Goal: Transaction & Acquisition: Purchase product/service

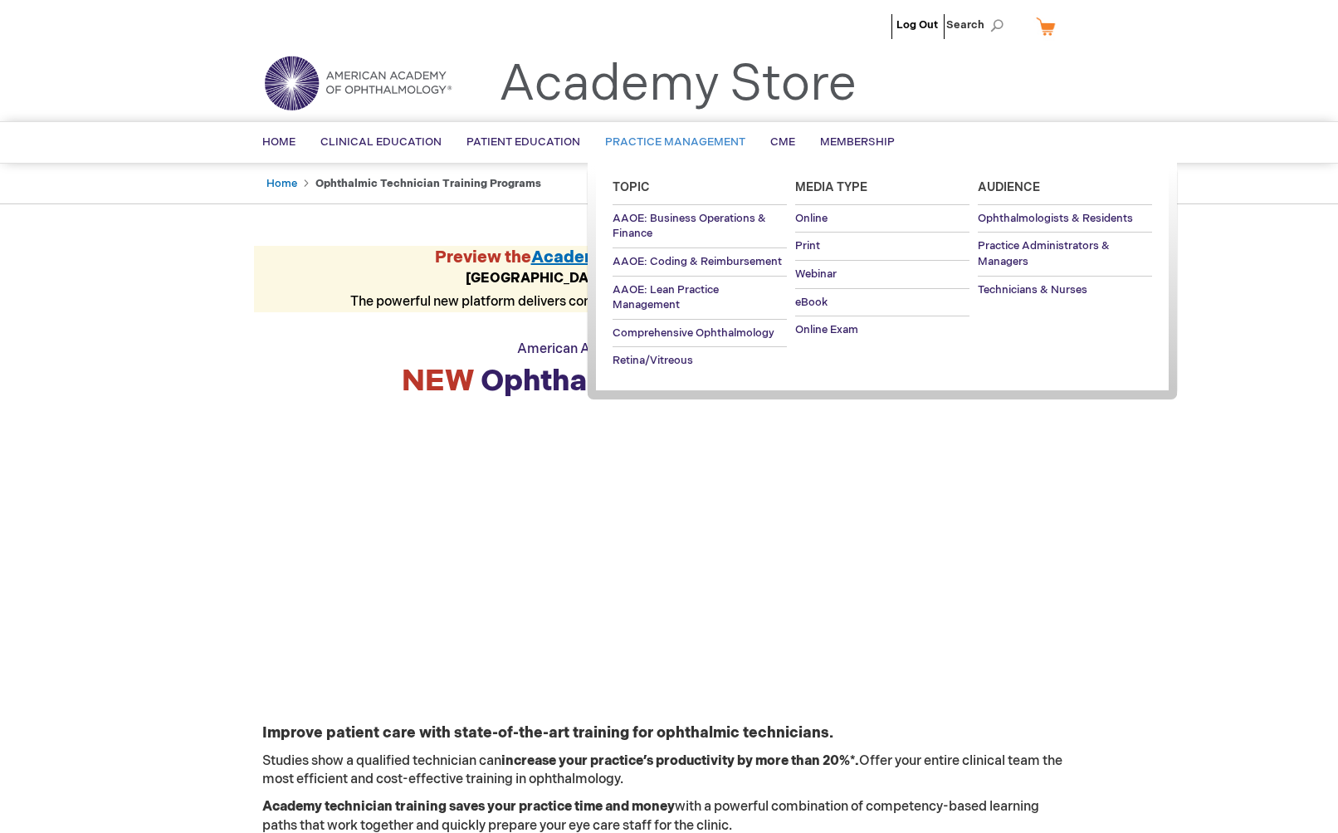
click at [670, 147] on link "Practice Management" at bounding box center [675, 142] width 165 height 41
click at [650, 261] on span "AAOE: Coding & Reimbursement" at bounding box center [697, 261] width 169 height 13
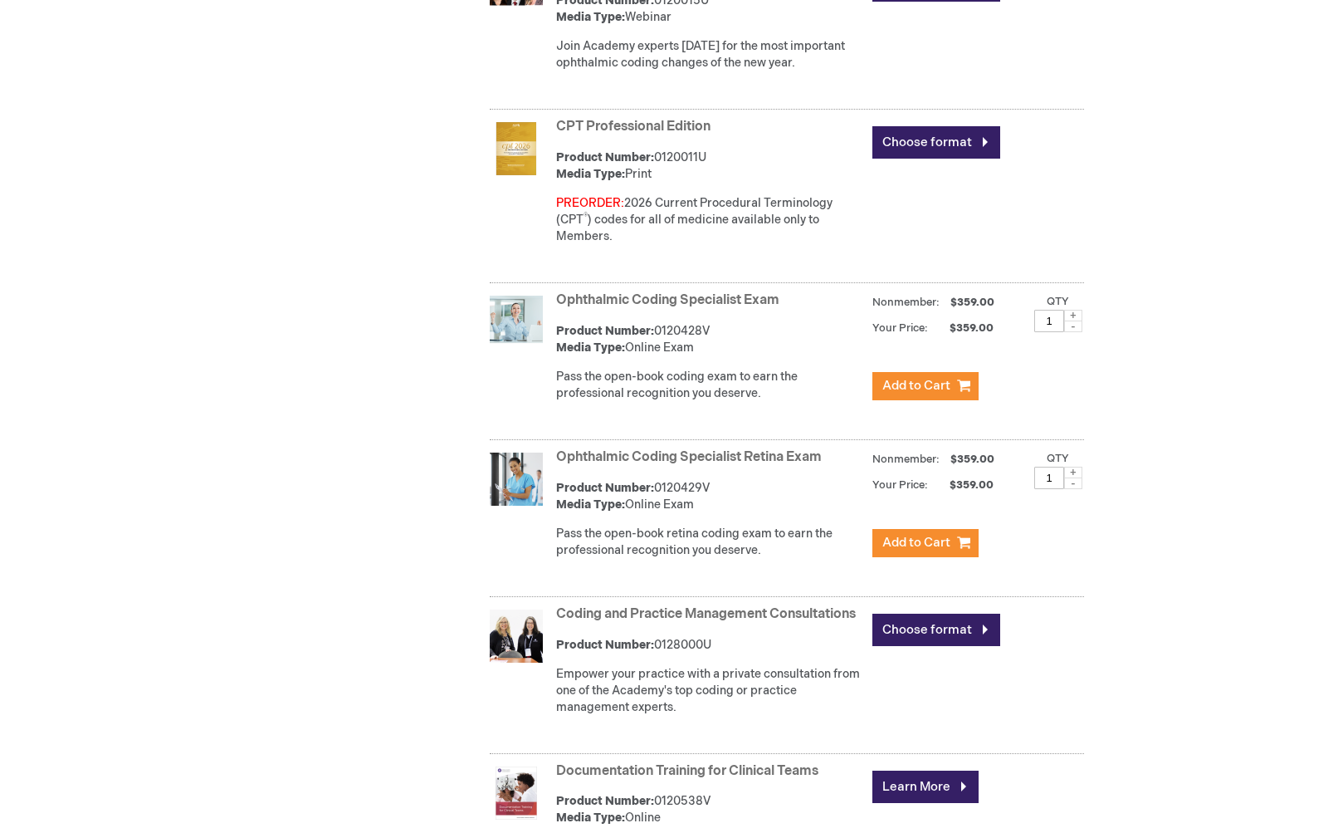
scroll to position [1173, 0]
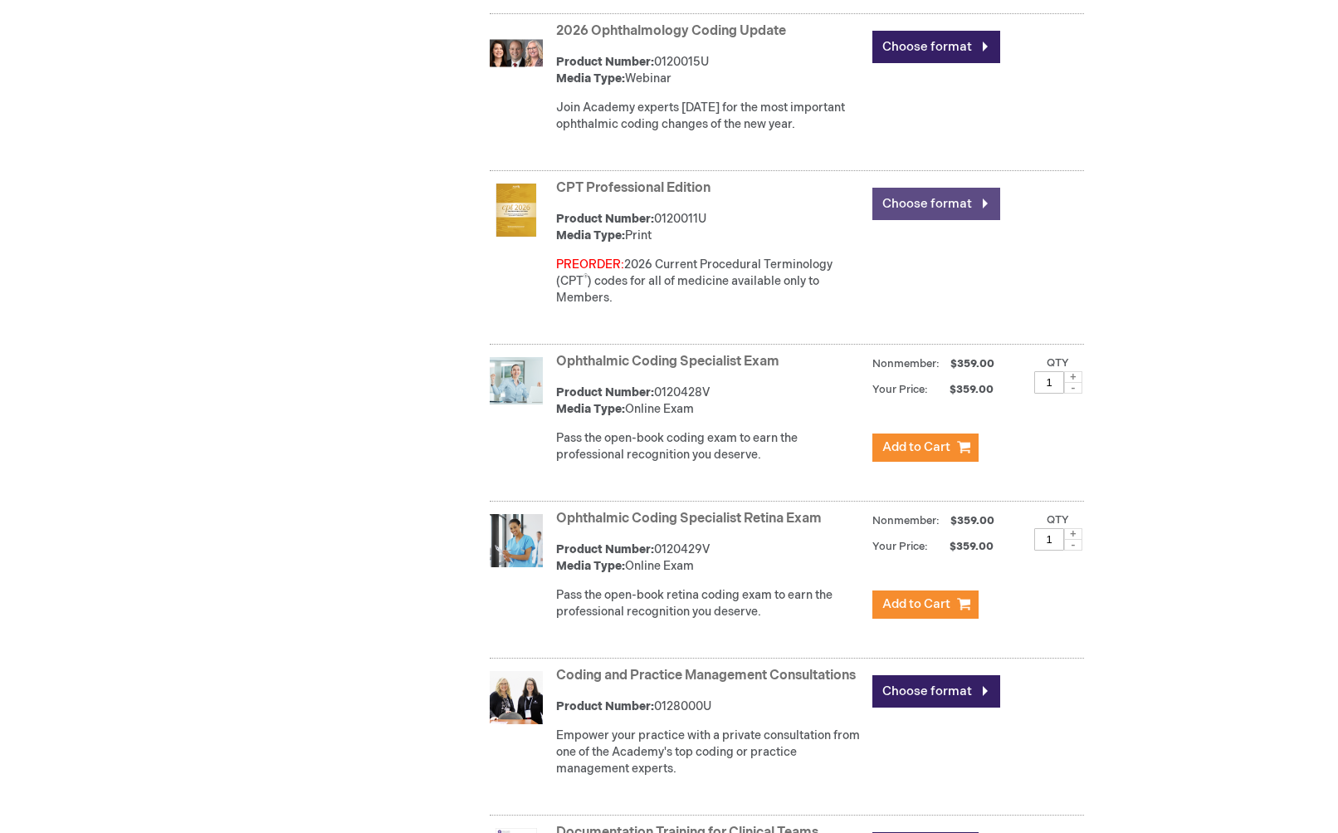
click at [905, 200] on link "Choose format" at bounding box center [937, 204] width 128 height 32
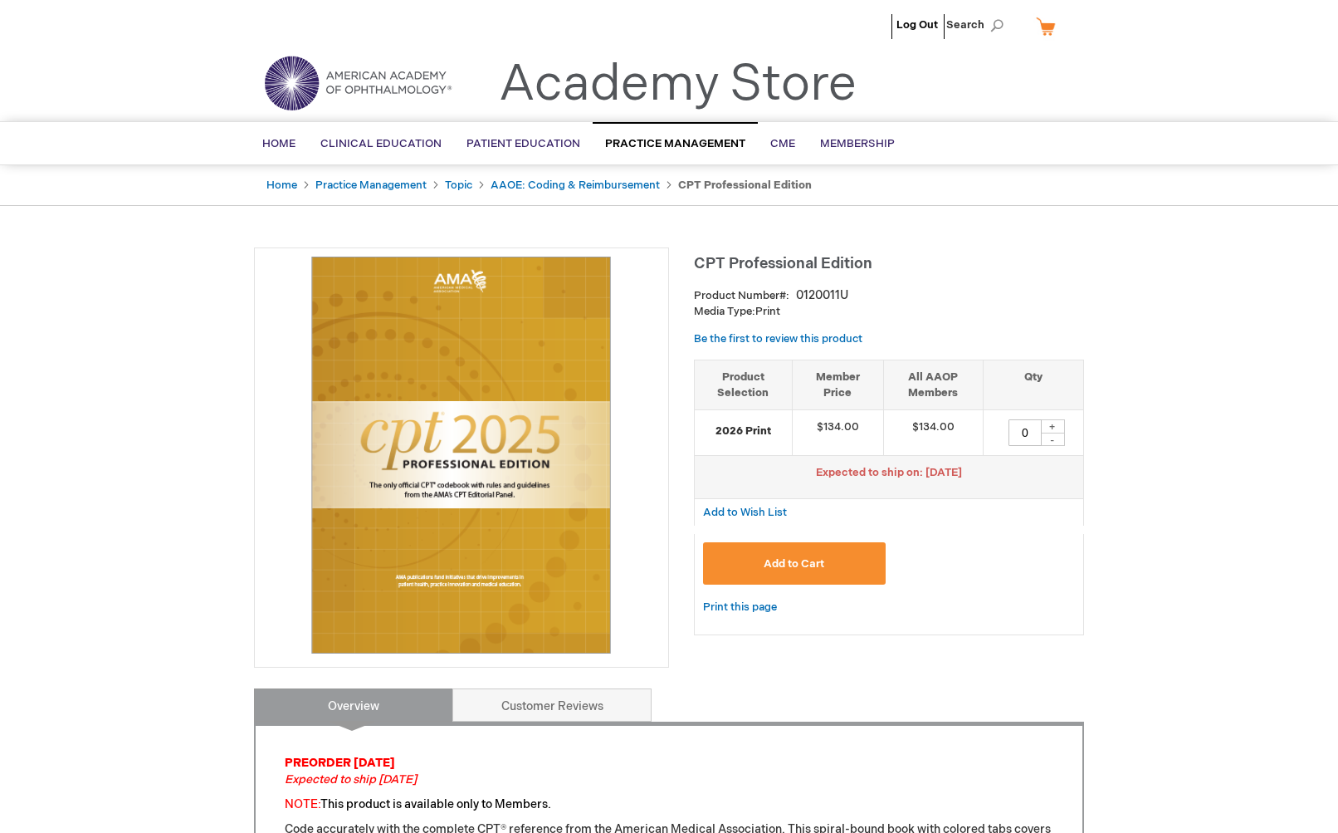
click at [824, 562] on span "Add to Cart" at bounding box center [794, 563] width 61 height 13
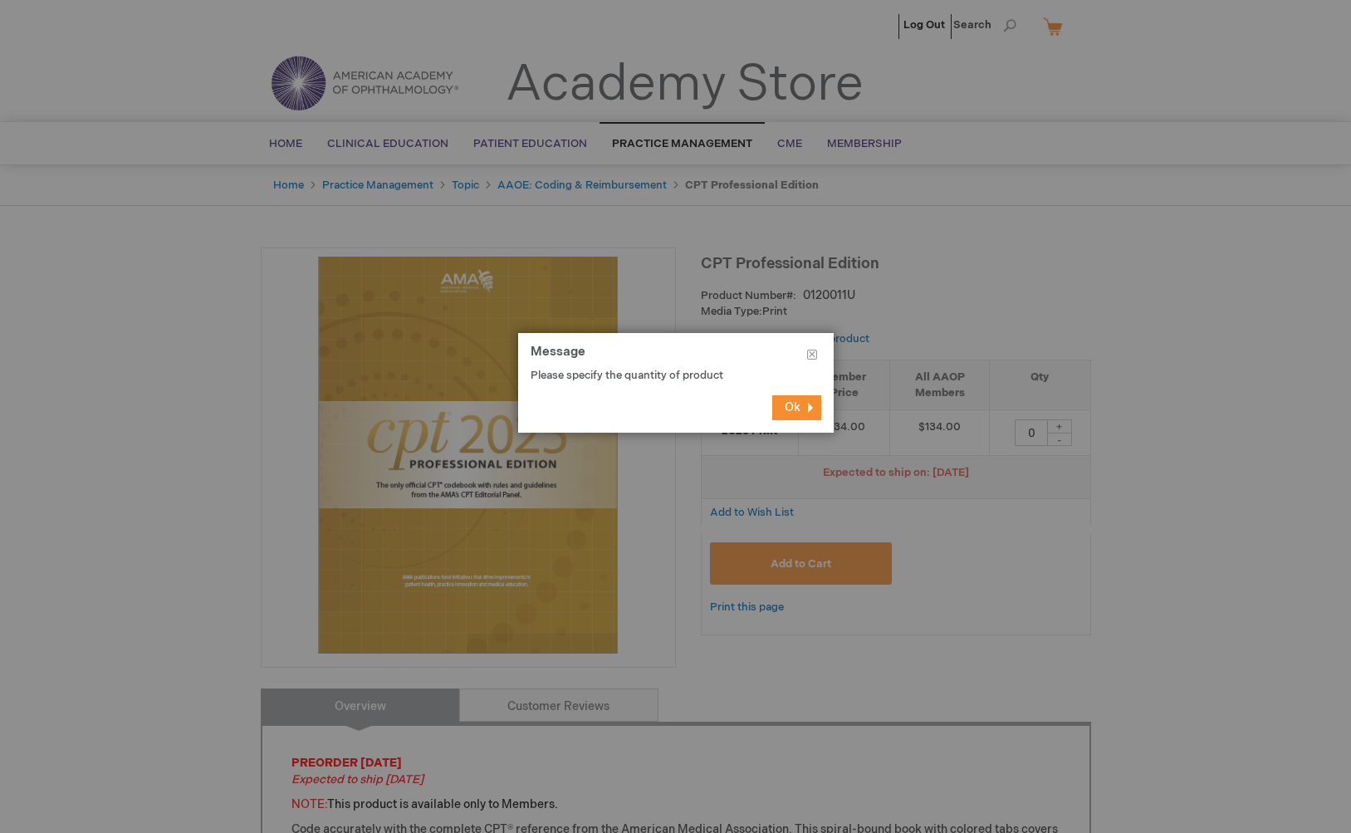
click at [799, 424] on footer "Ok" at bounding box center [676, 408] width 316 height 50
click at [800, 412] on button "Ok" at bounding box center [796, 407] width 49 height 25
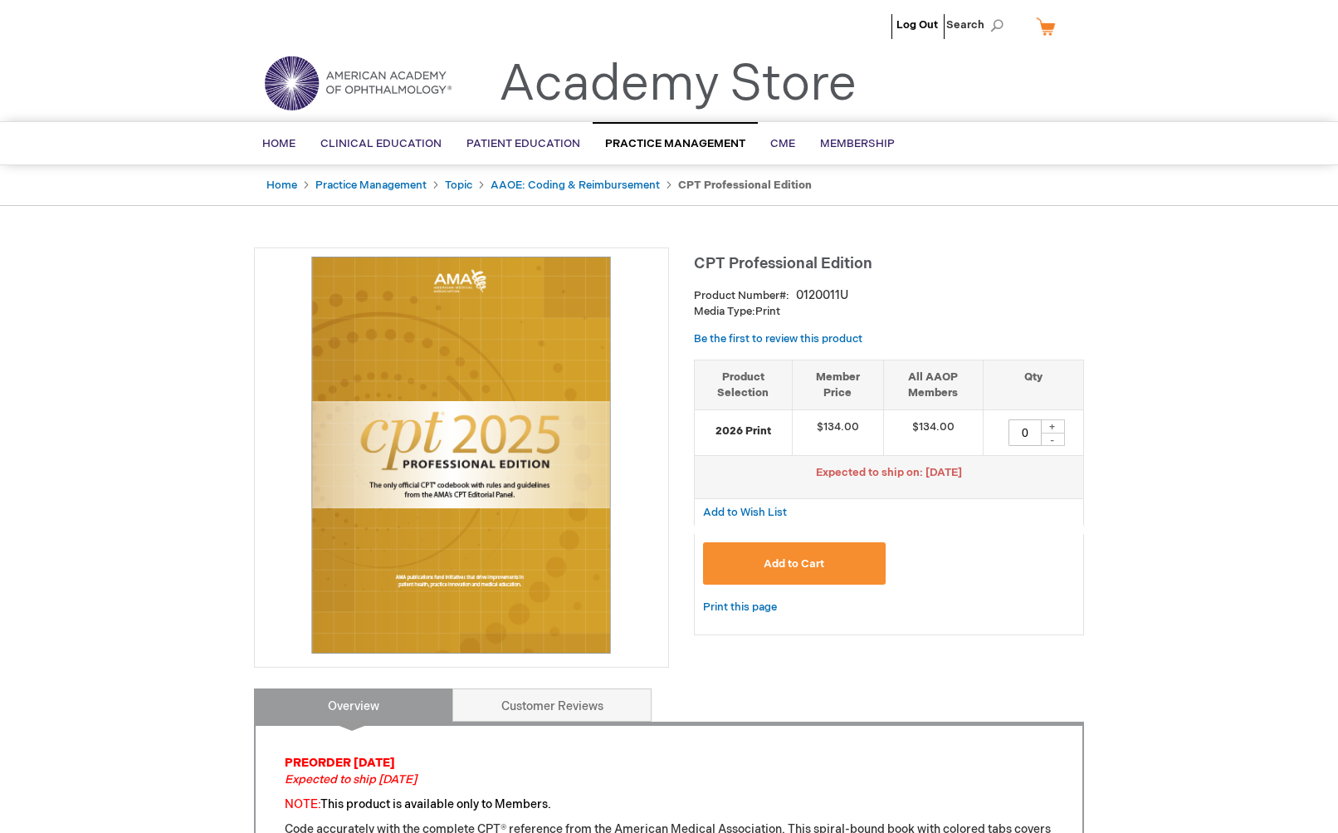
click at [1050, 427] on div "+" at bounding box center [1052, 426] width 25 height 14
type input "1"
drag, startPoint x: 907, startPoint y: 507, endPoint x: 902, endPoint y: 521, distance: 13.9
click at [907, 508] on div "Add to Wish List" at bounding box center [889, 512] width 390 height 27
click at [867, 550] on button "Add to Cart" at bounding box center [794, 563] width 183 height 42
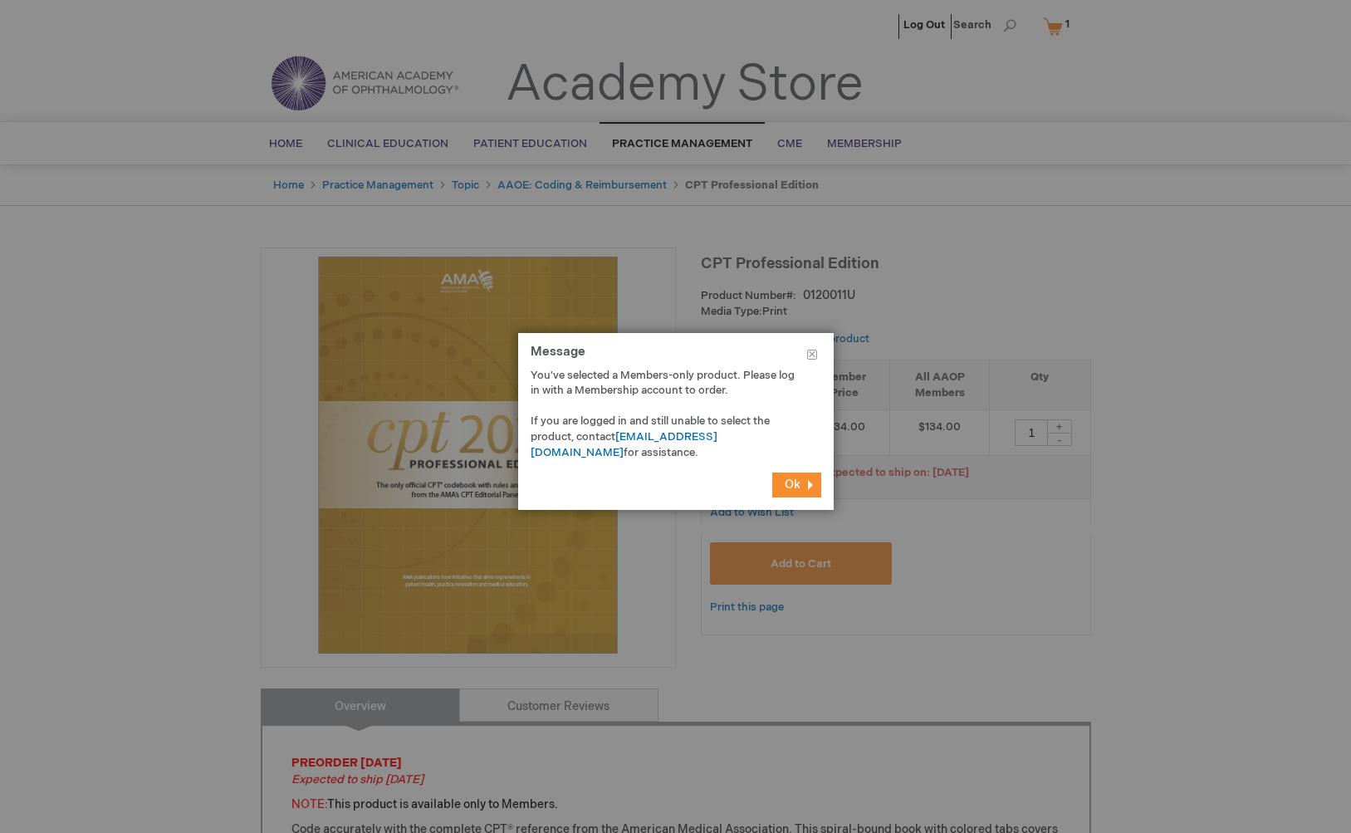
click at [795, 494] on button "Ok" at bounding box center [796, 484] width 49 height 25
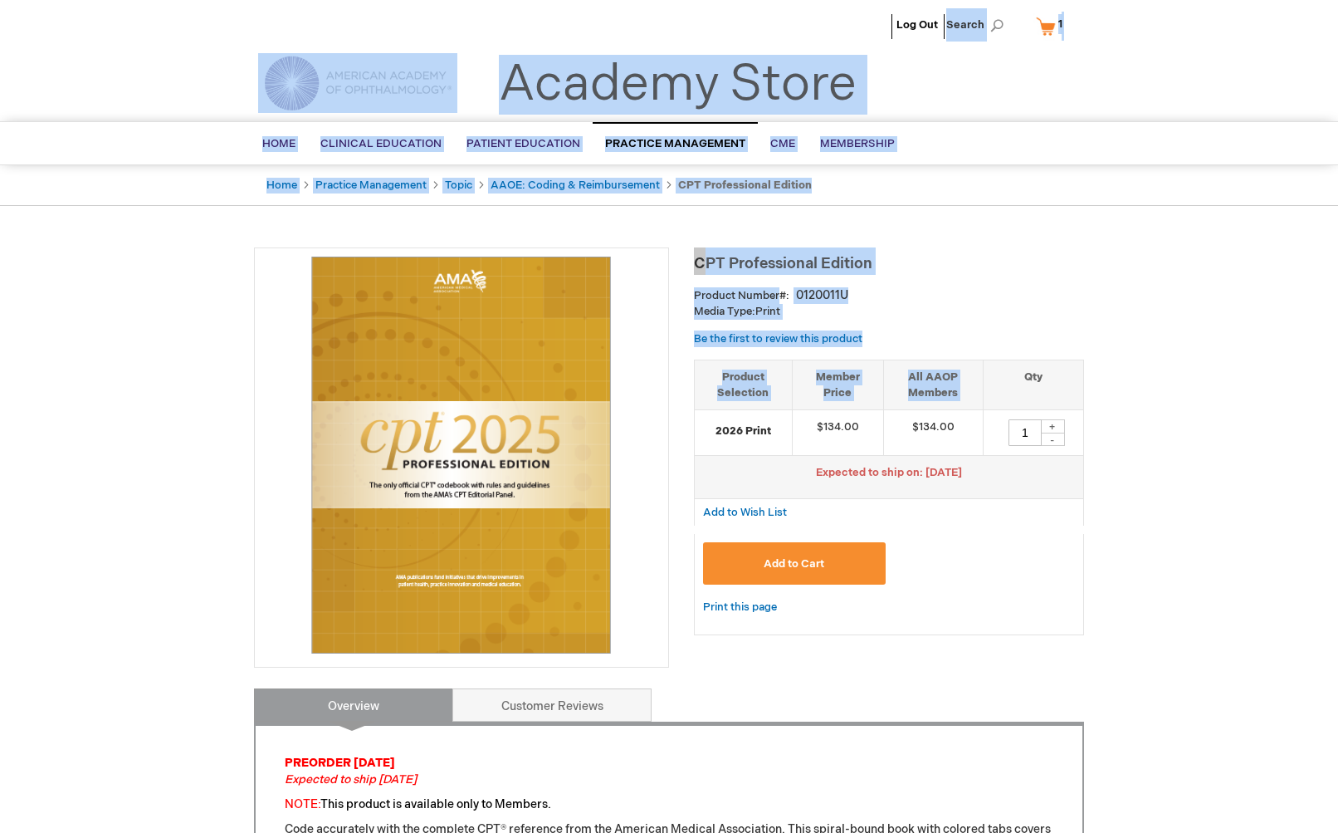
drag, startPoint x: 942, startPoint y: 23, endPoint x: 1044, endPoint y: 349, distance: 341.4
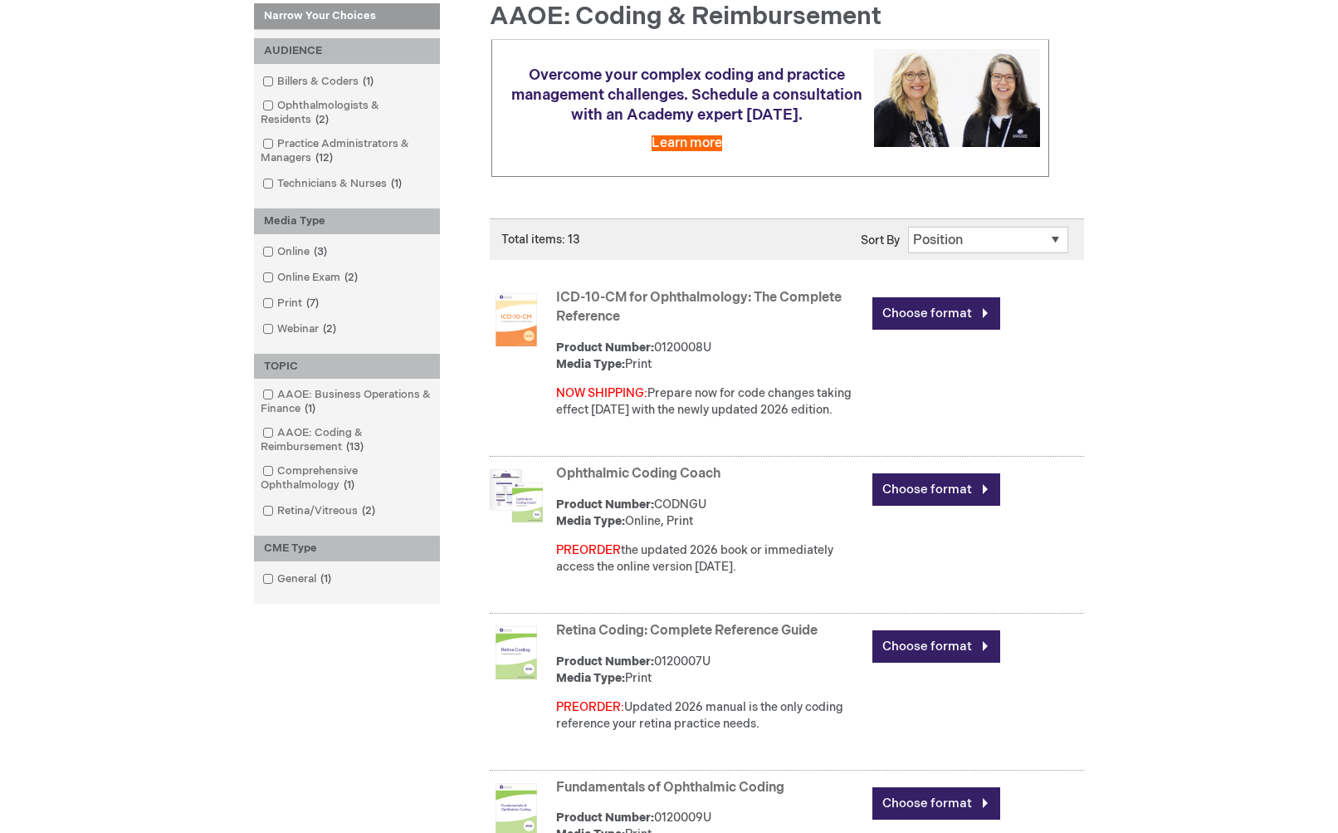
scroll to position [249, 0]
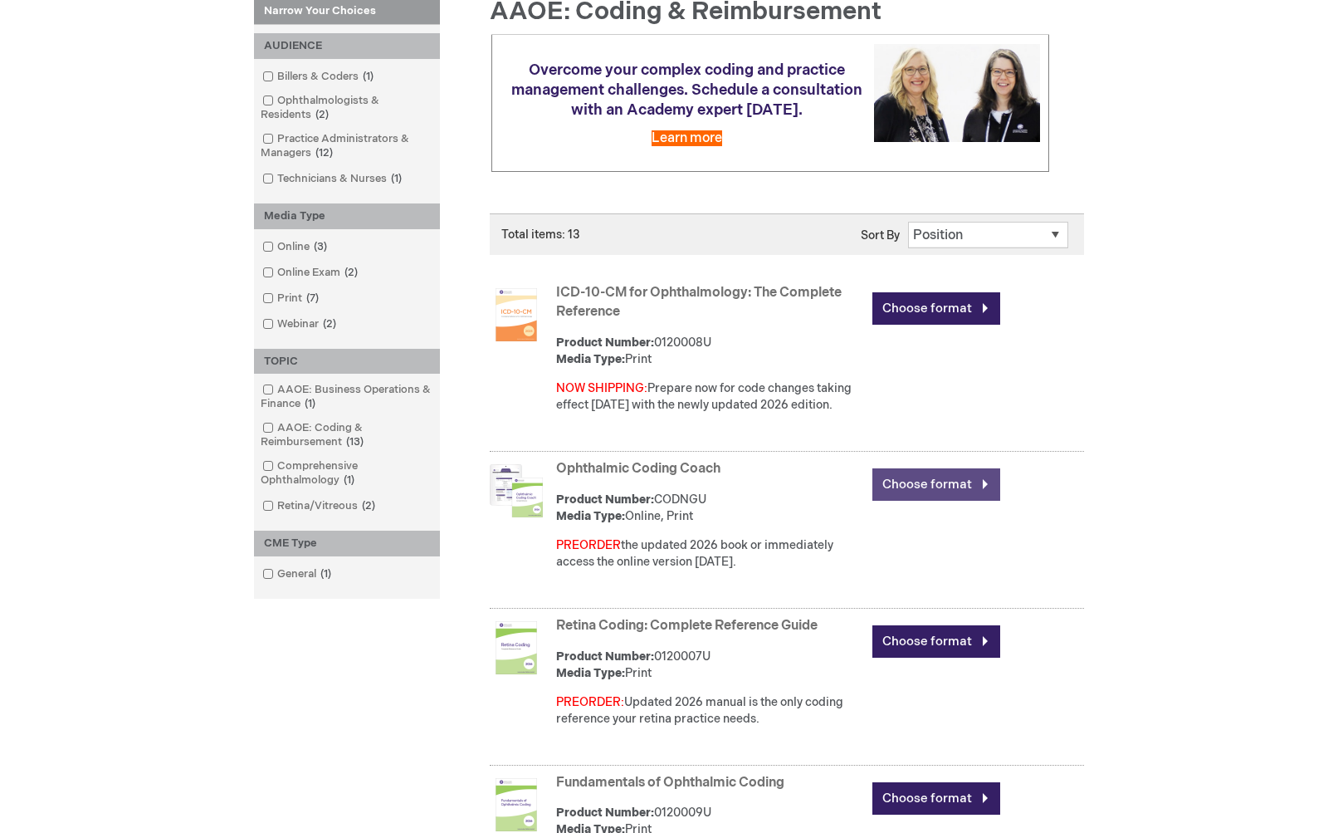
click at [939, 497] on link "Choose format" at bounding box center [937, 484] width 128 height 32
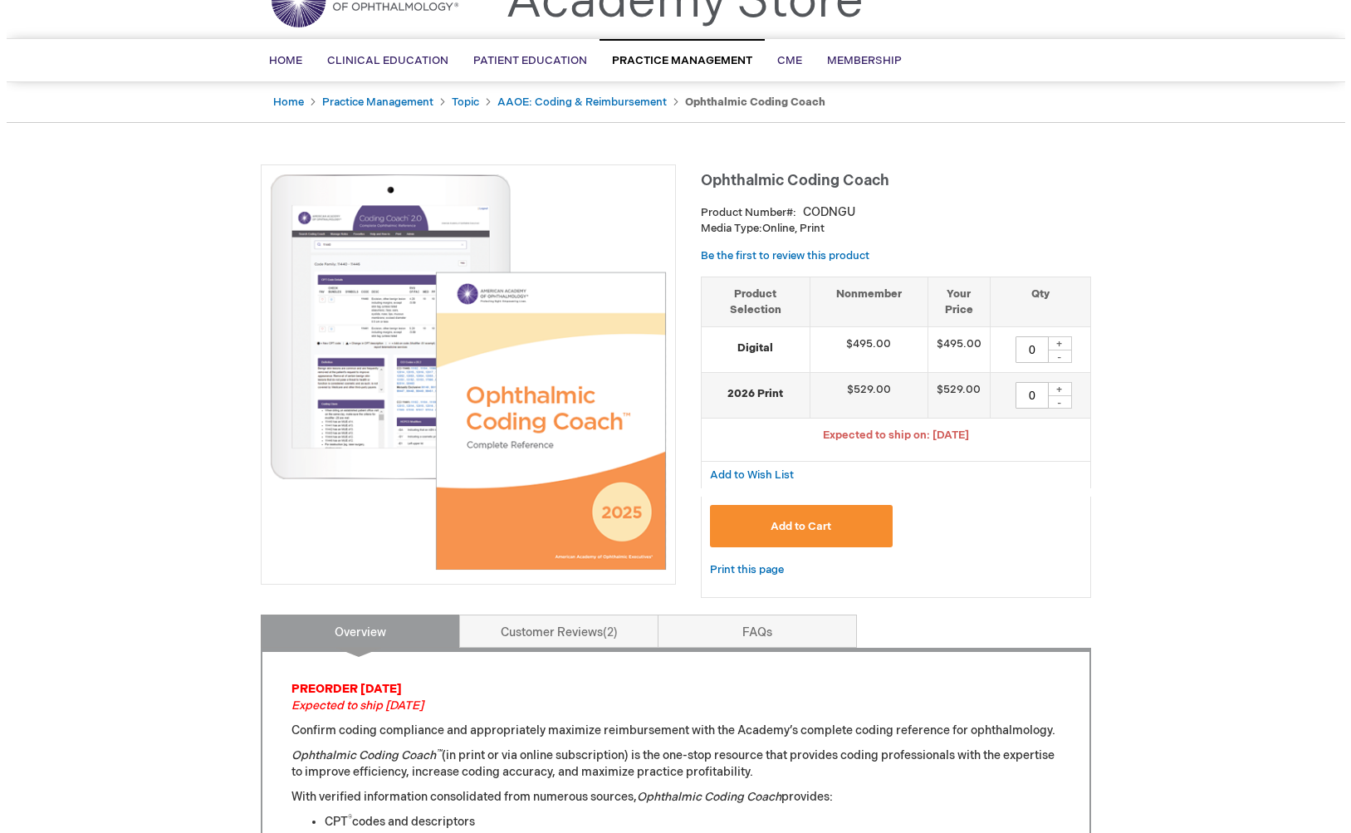
scroll to position [112, 0]
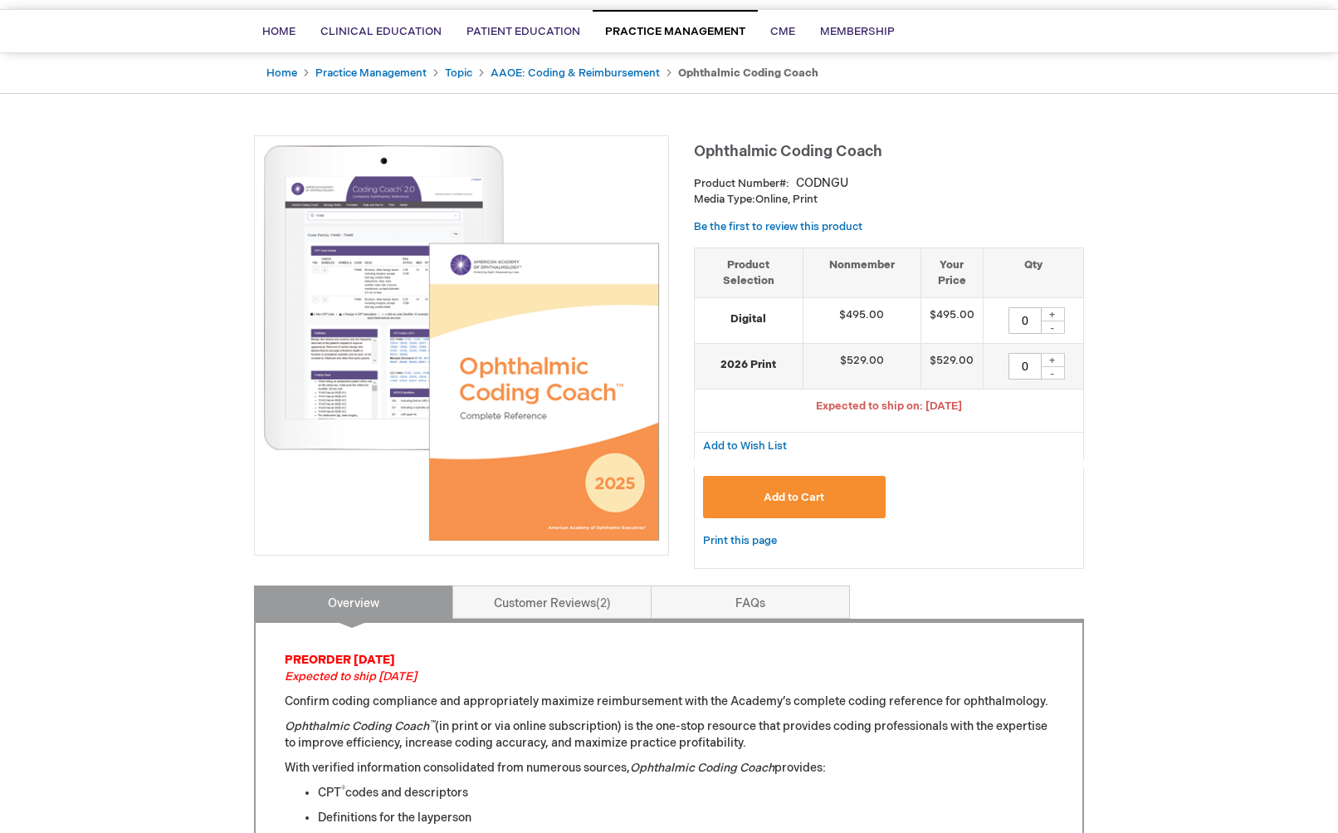
click at [1049, 316] on div "+" at bounding box center [1052, 314] width 25 height 14
type input "1"
click at [815, 484] on button "Add to Cart" at bounding box center [794, 497] width 183 height 42
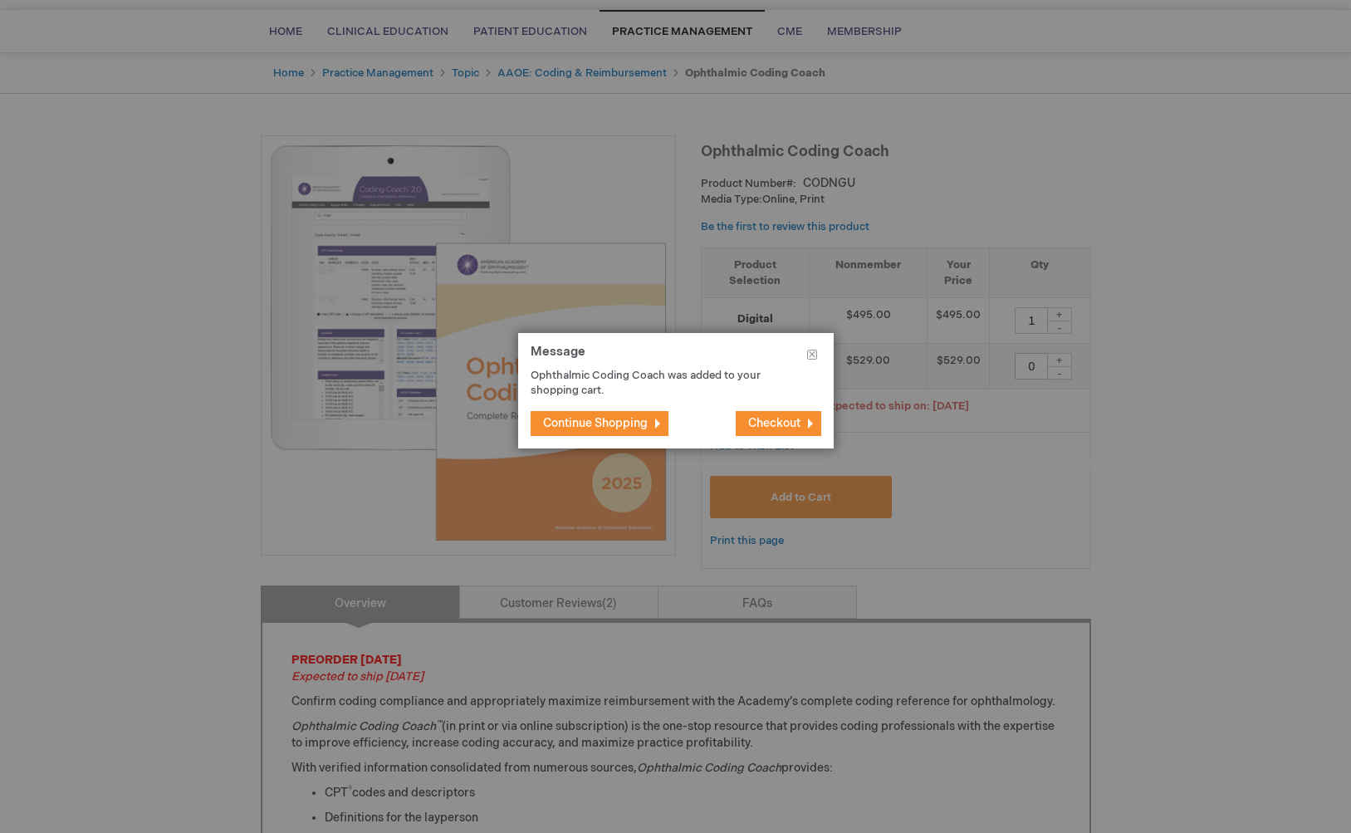
click at [779, 417] on span "Checkout" at bounding box center [774, 423] width 52 height 14
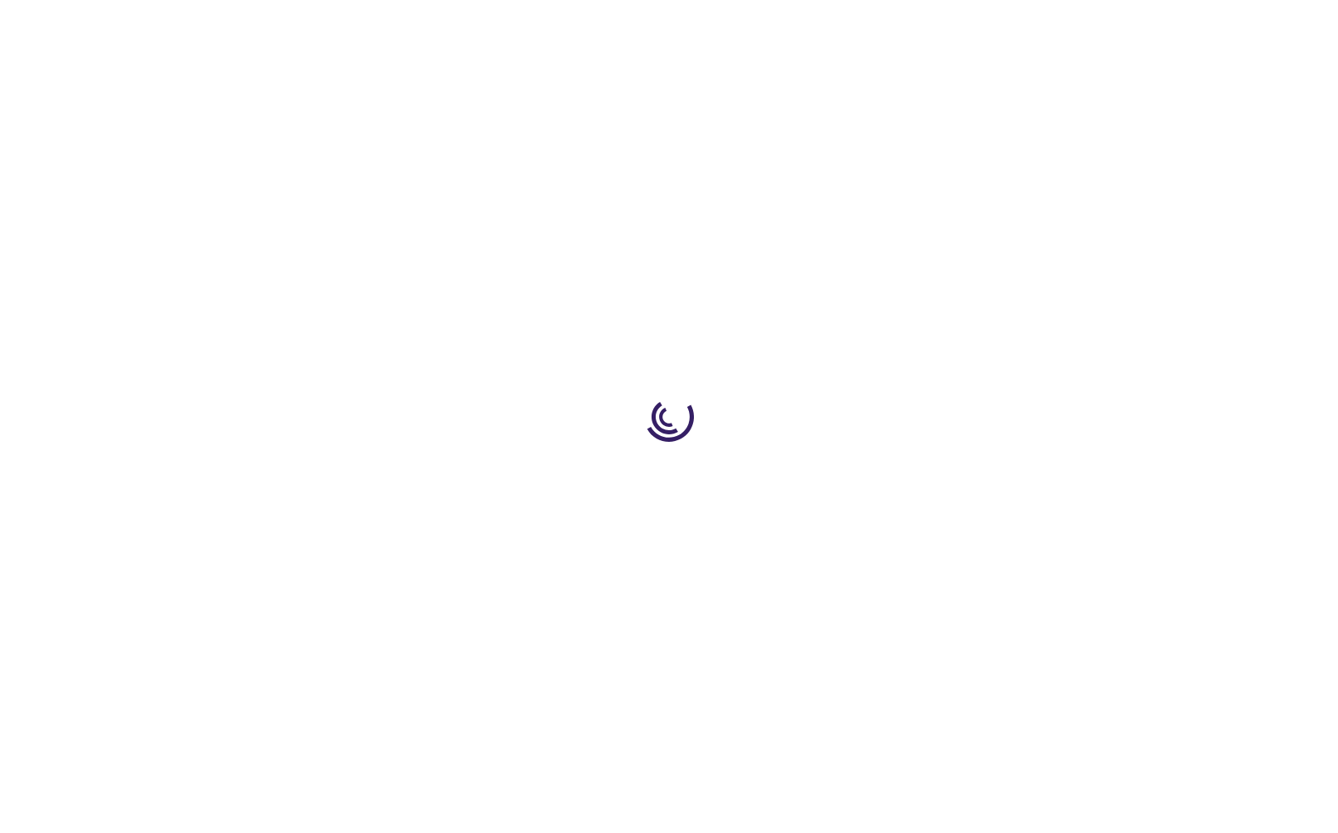
select select "US"
select select "12"
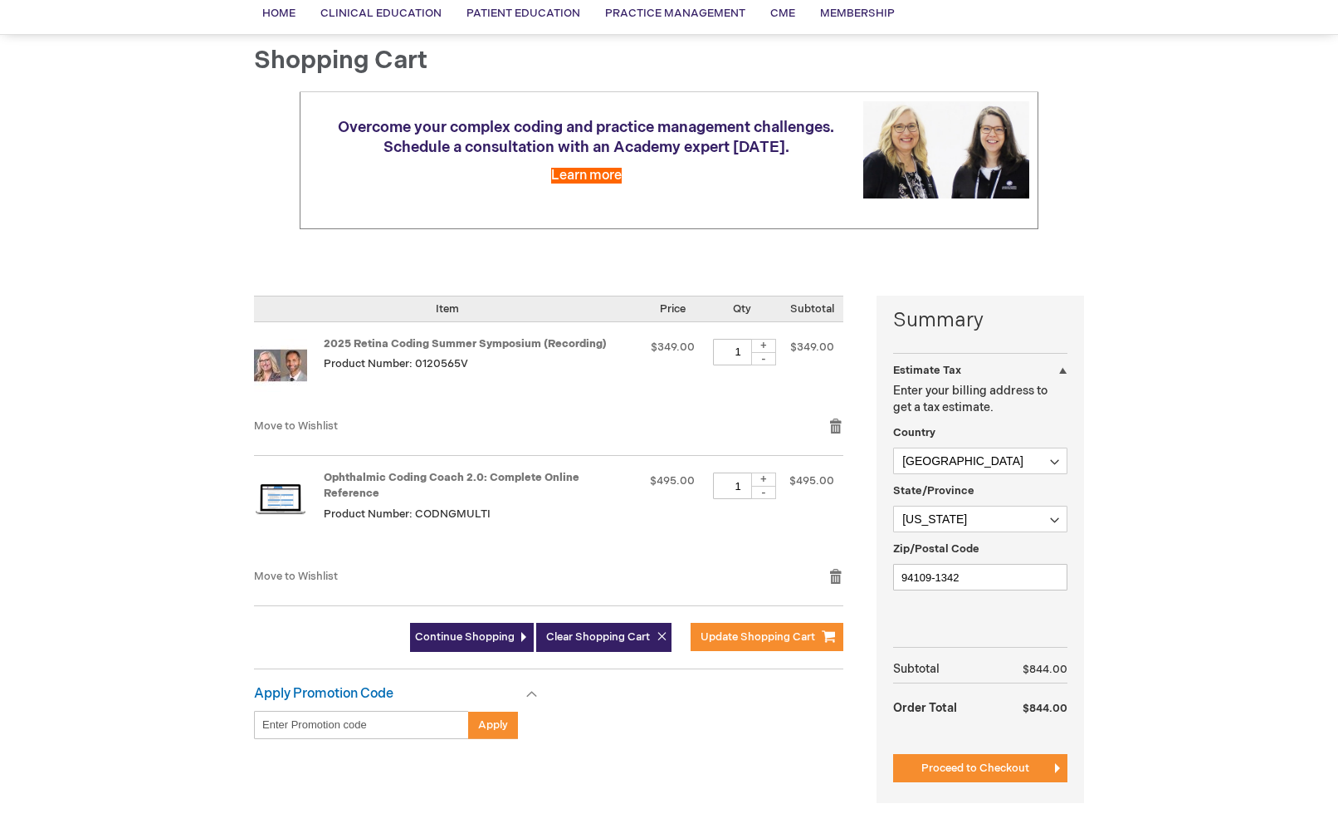
scroll to position [130, 0]
